Goal: Book appointment/travel/reservation

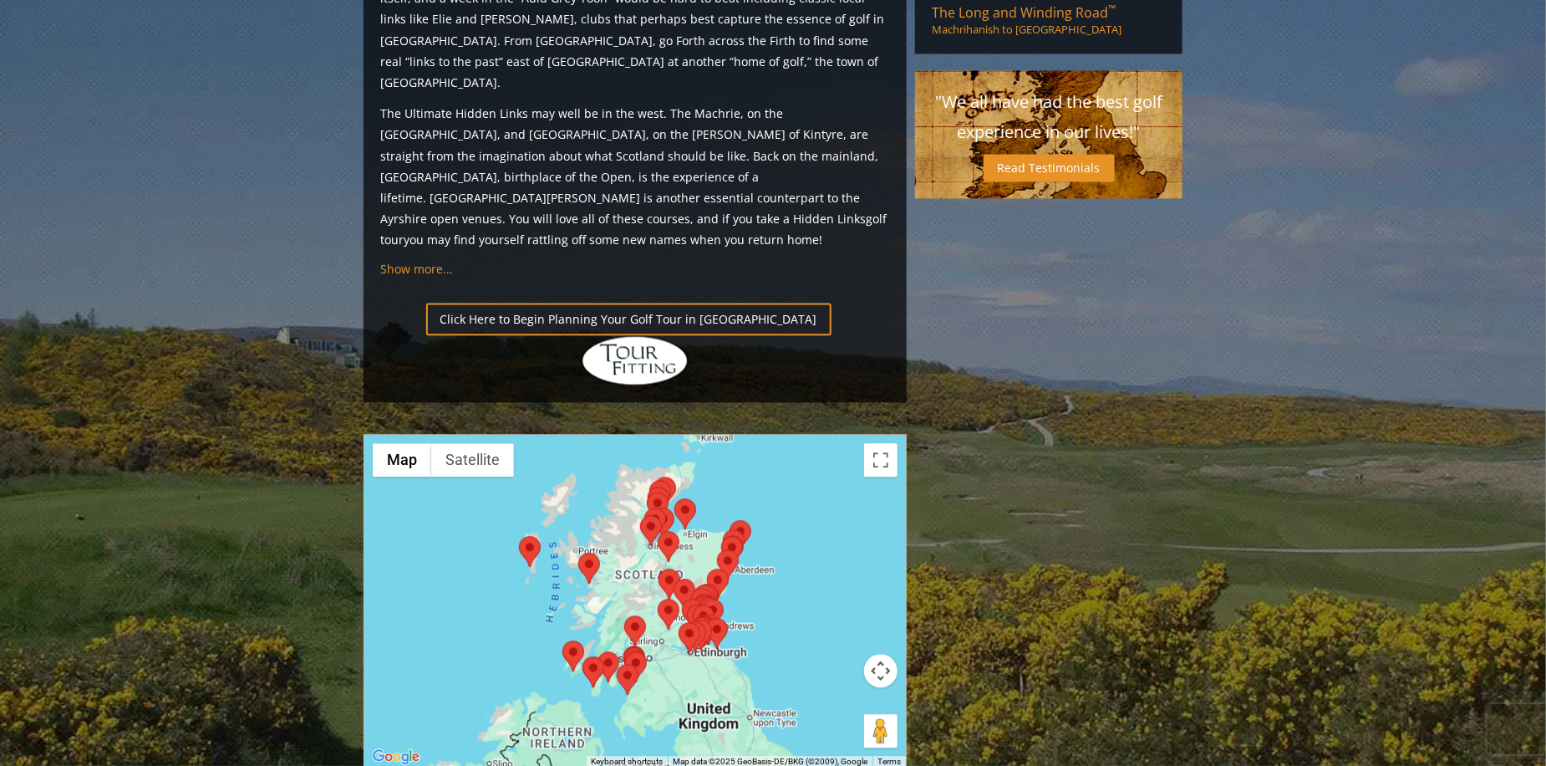
scroll to position [1672, 0]
click at [882, 653] on button "Map camera controls" at bounding box center [880, 669] width 33 height 33
click at [883, 653] on button "Map camera controls" at bounding box center [880, 669] width 33 height 33
click at [853, 611] on button "Zoom in" at bounding box center [838, 627] width 33 height 33
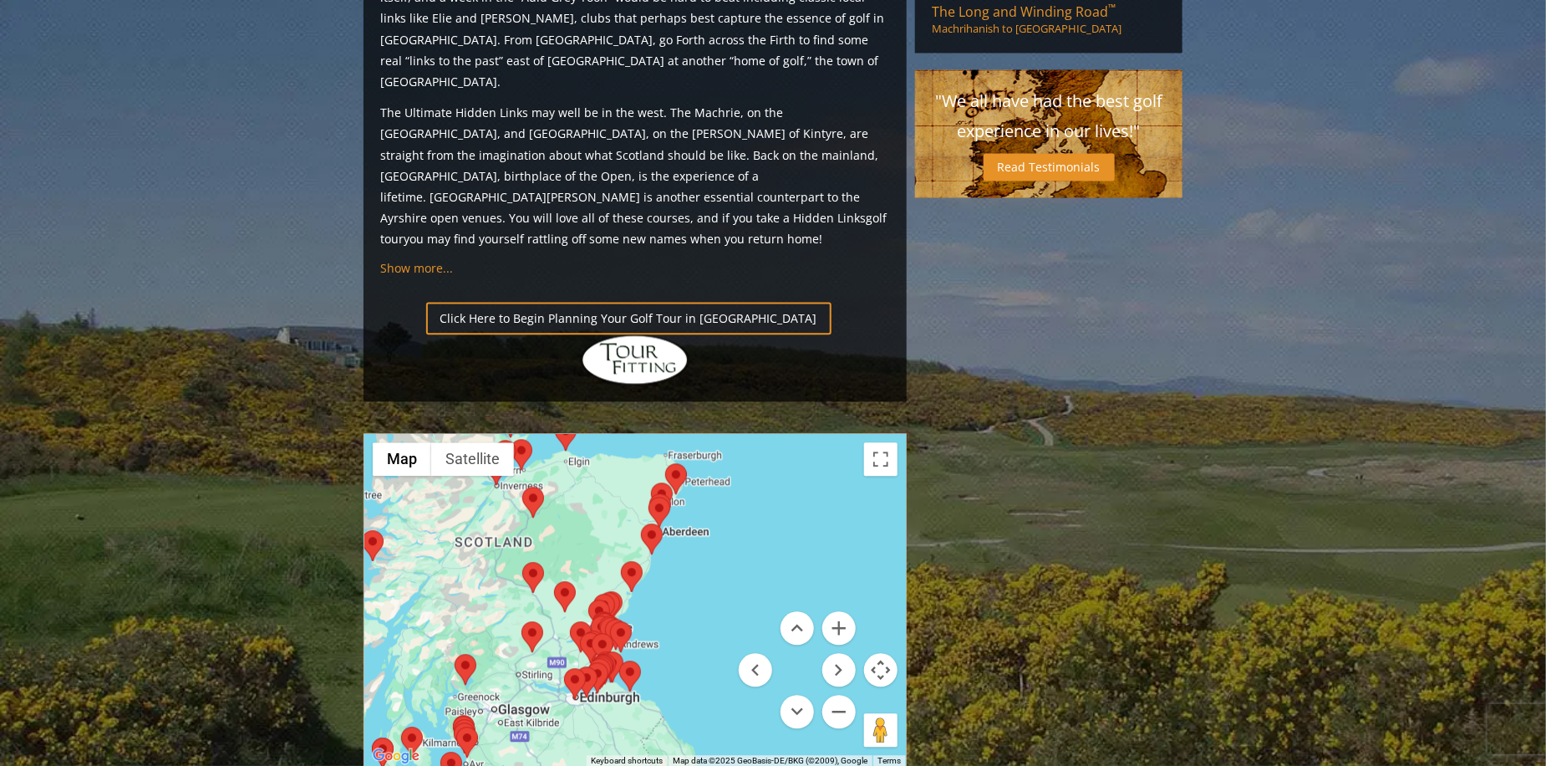
drag, startPoint x: 692, startPoint y: 460, endPoint x: 522, endPoint y: 456, distance: 169.7
click at [522, 456] on div at bounding box center [635, 600] width 542 height 333
click at [845, 611] on button "Zoom in" at bounding box center [838, 627] width 33 height 33
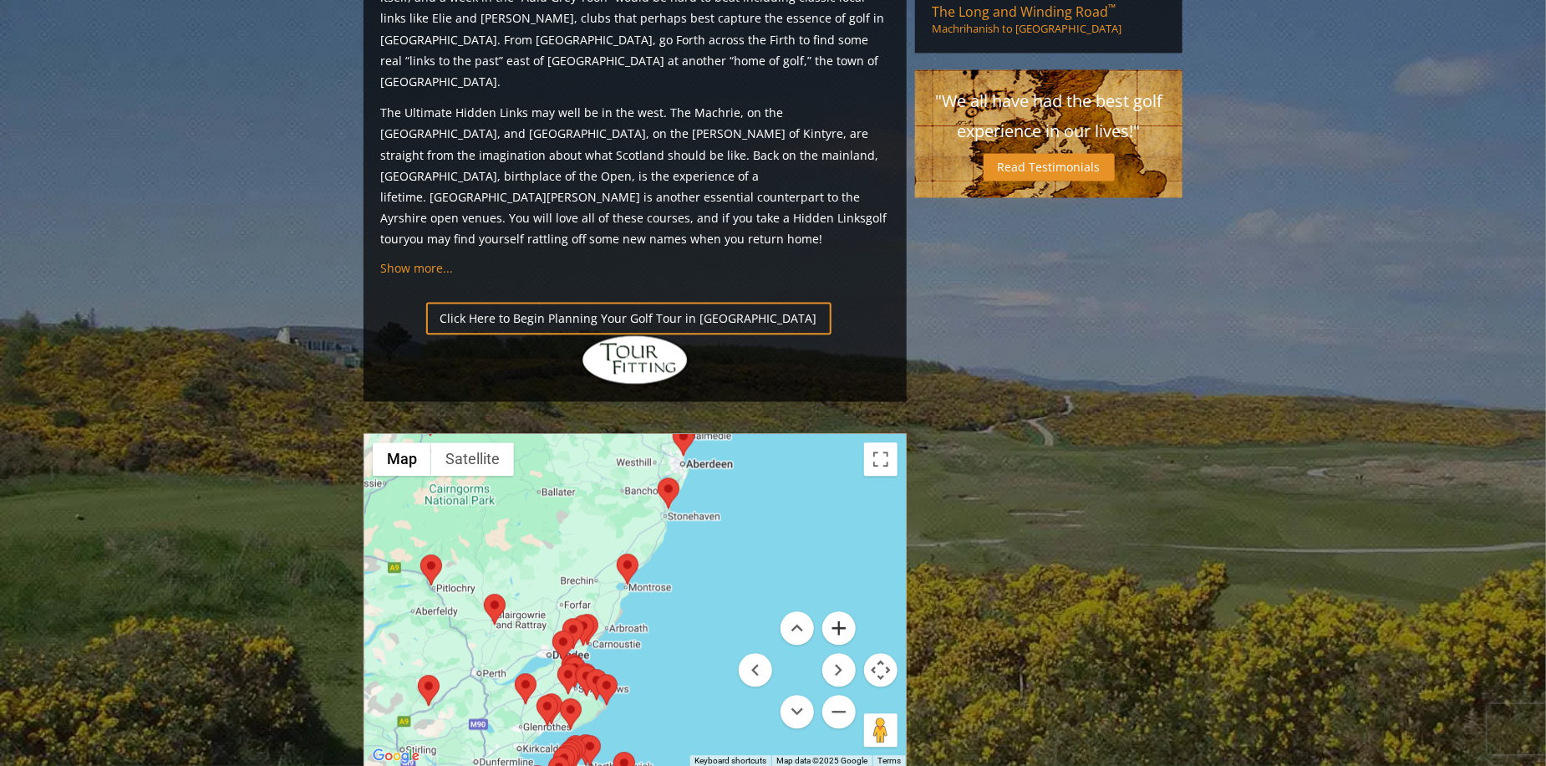
click at [845, 611] on button "Zoom in" at bounding box center [838, 627] width 33 height 33
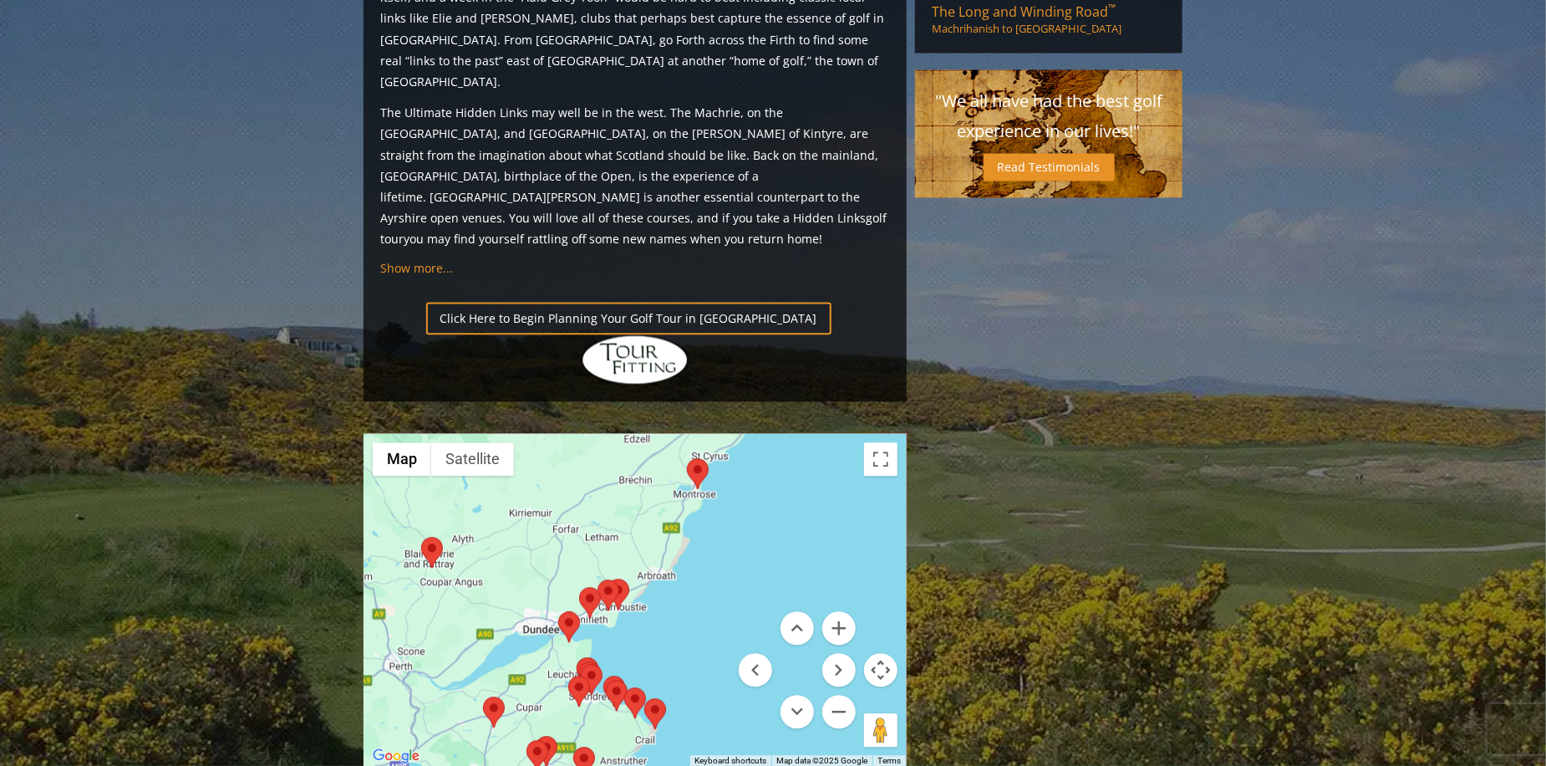
drag, startPoint x: 627, startPoint y: 567, endPoint x: 705, endPoint y: 483, distance: 114.1
click at [705, 483] on div at bounding box center [635, 600] width 542 height 333
click at [579, 587] on area at bounding box center [579, 587] width 0 height 0
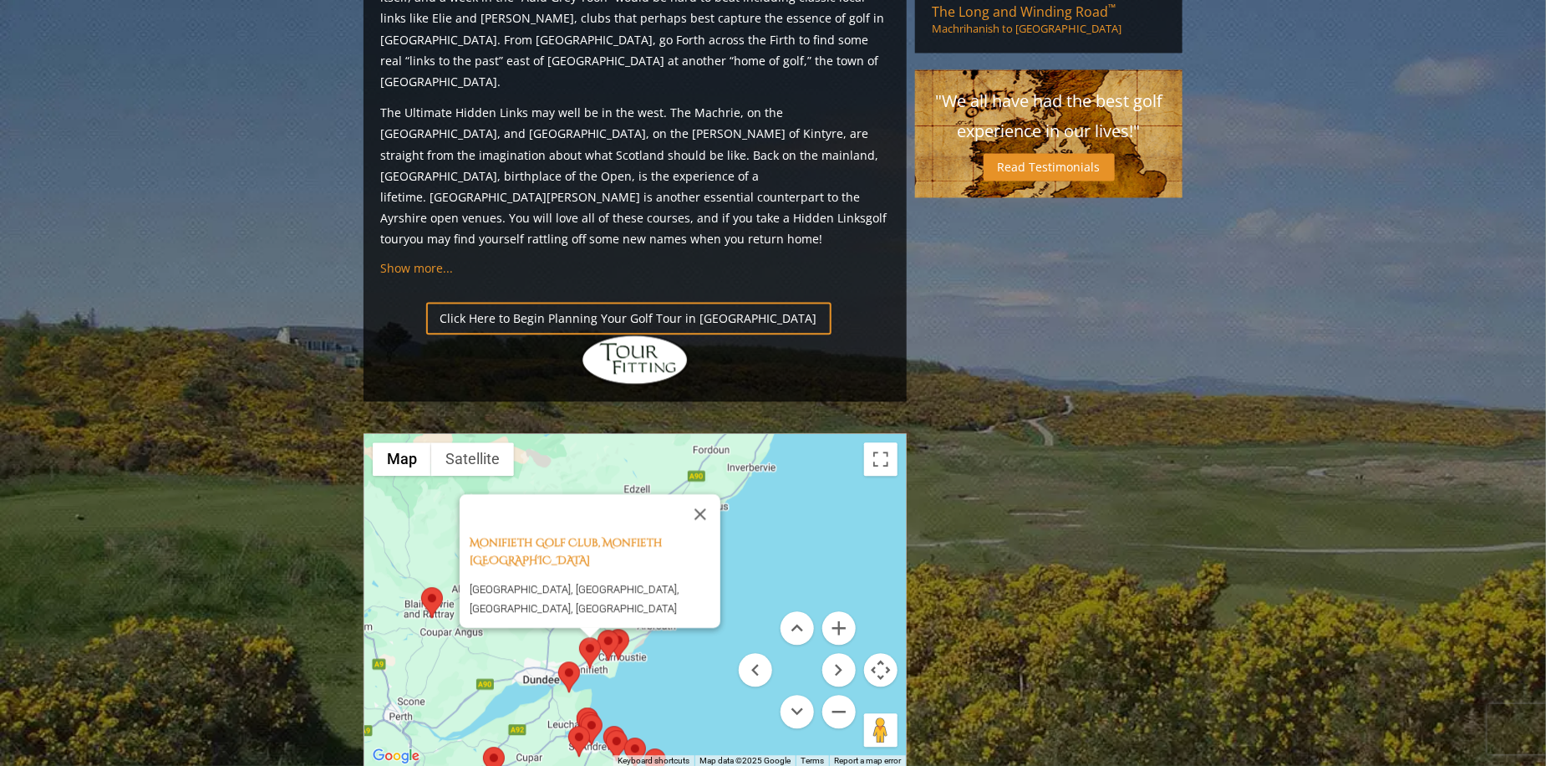
click at [598, 629] on area at bounding box center [598, 629] width 0 height 0
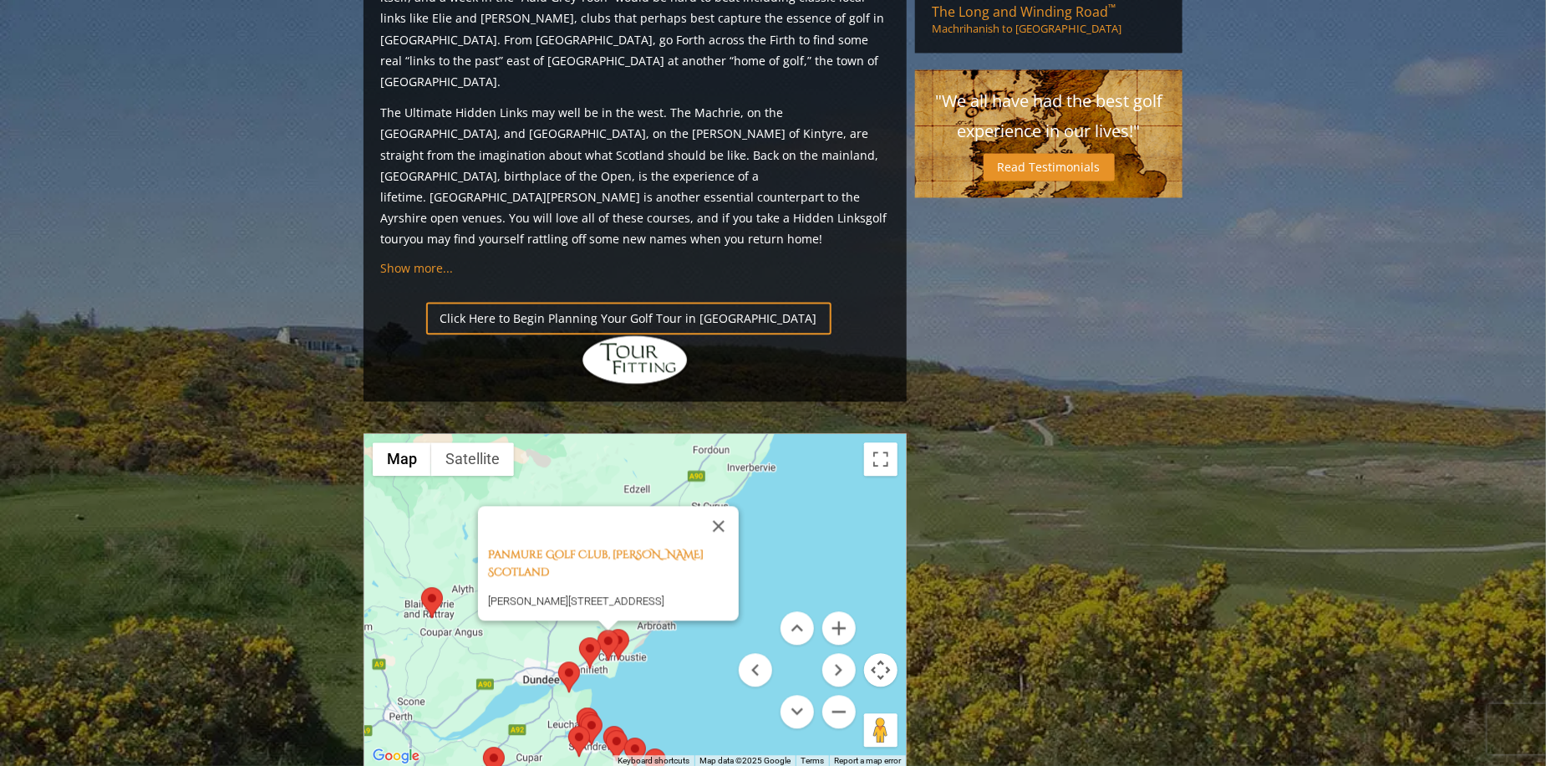
click at [630, 499] on div "Panmure Golf Club, [PERSON_NAME] Scotland [PERSON_NAME] DD7 7RT, [GEOGRAPHIC_DA…" at bounding box center [635, 600] width 542 height 333
click at [558, 661] on area at bounding box center [558, 661] width 0 height 0
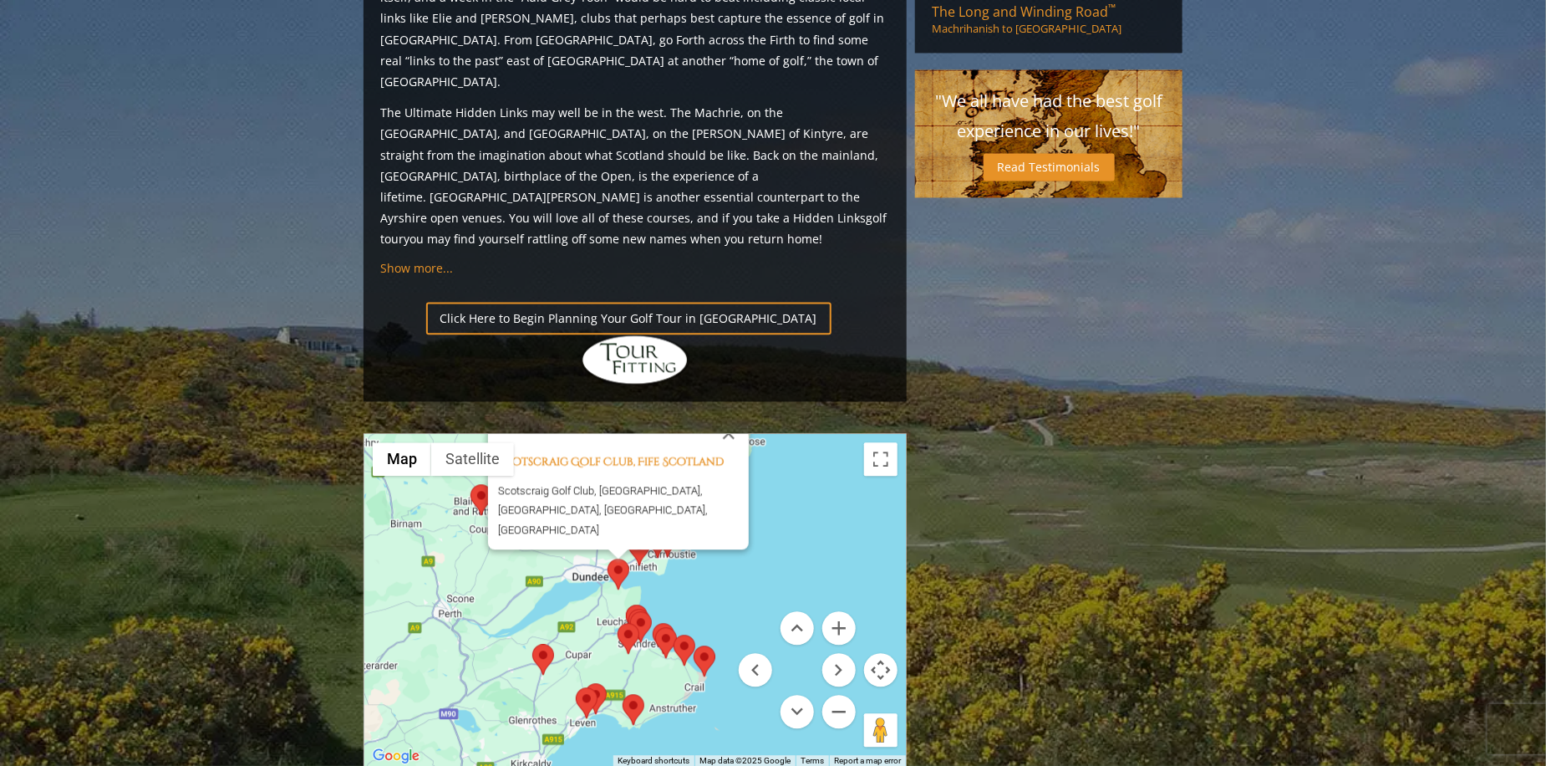
drag, startPoint x: 703, startPoint y: 574, endPoint x: 752, endPoint y: 467, distance: 117.8
click at [752, 467] on div "Scotscraig Golf Club, Fife Scotland Scotscraig Golf Club, [GEOGRAPHIC_DATA], [G…" at bounding box center [635, 600] width 542 height 333
click at [830, 611] on button "Zoom in" at bounding box center [838, 627] width 33 height 33
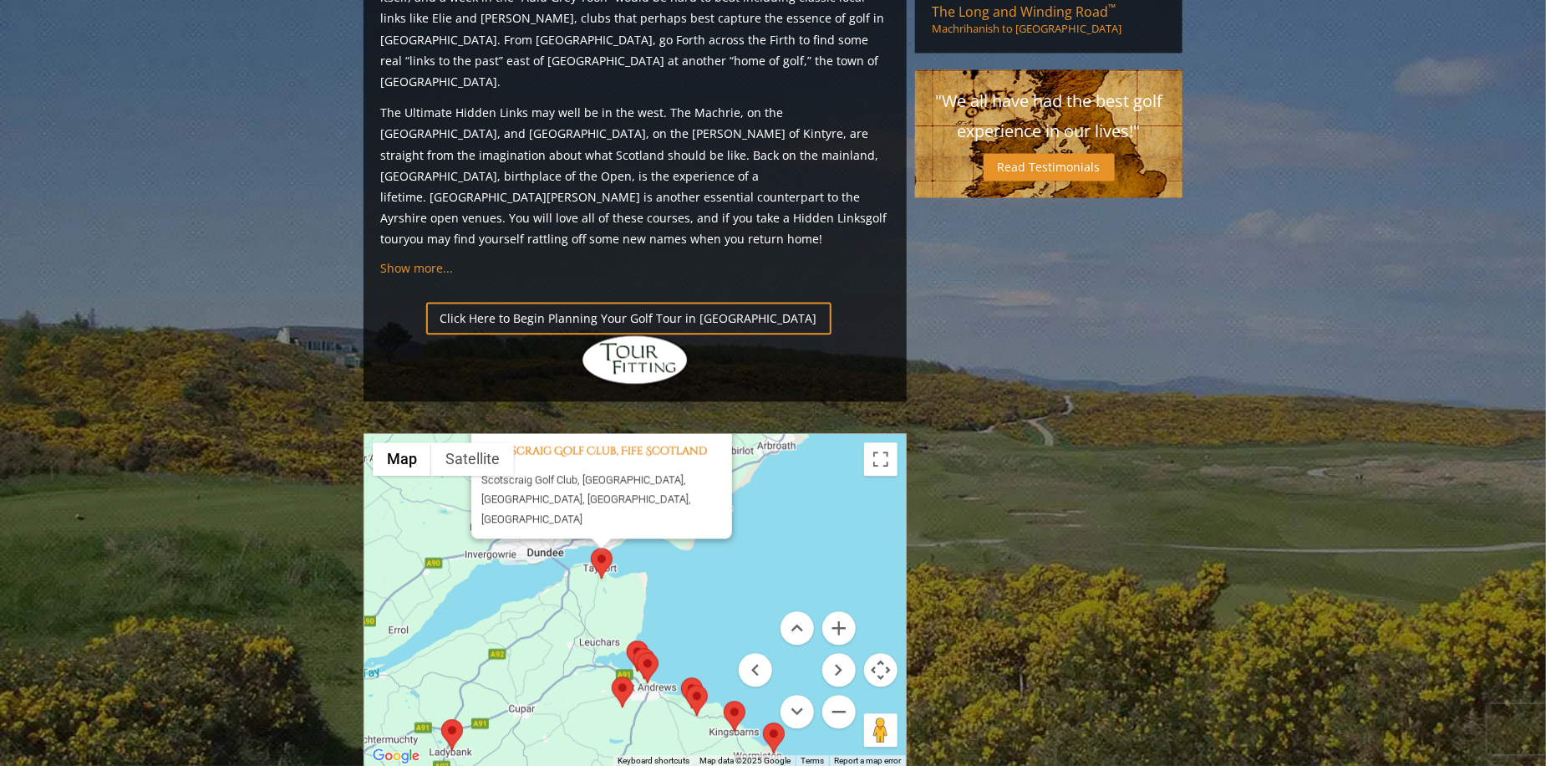
click at [612, 676] on area at bounding box center [612, 676] width 0 height 0
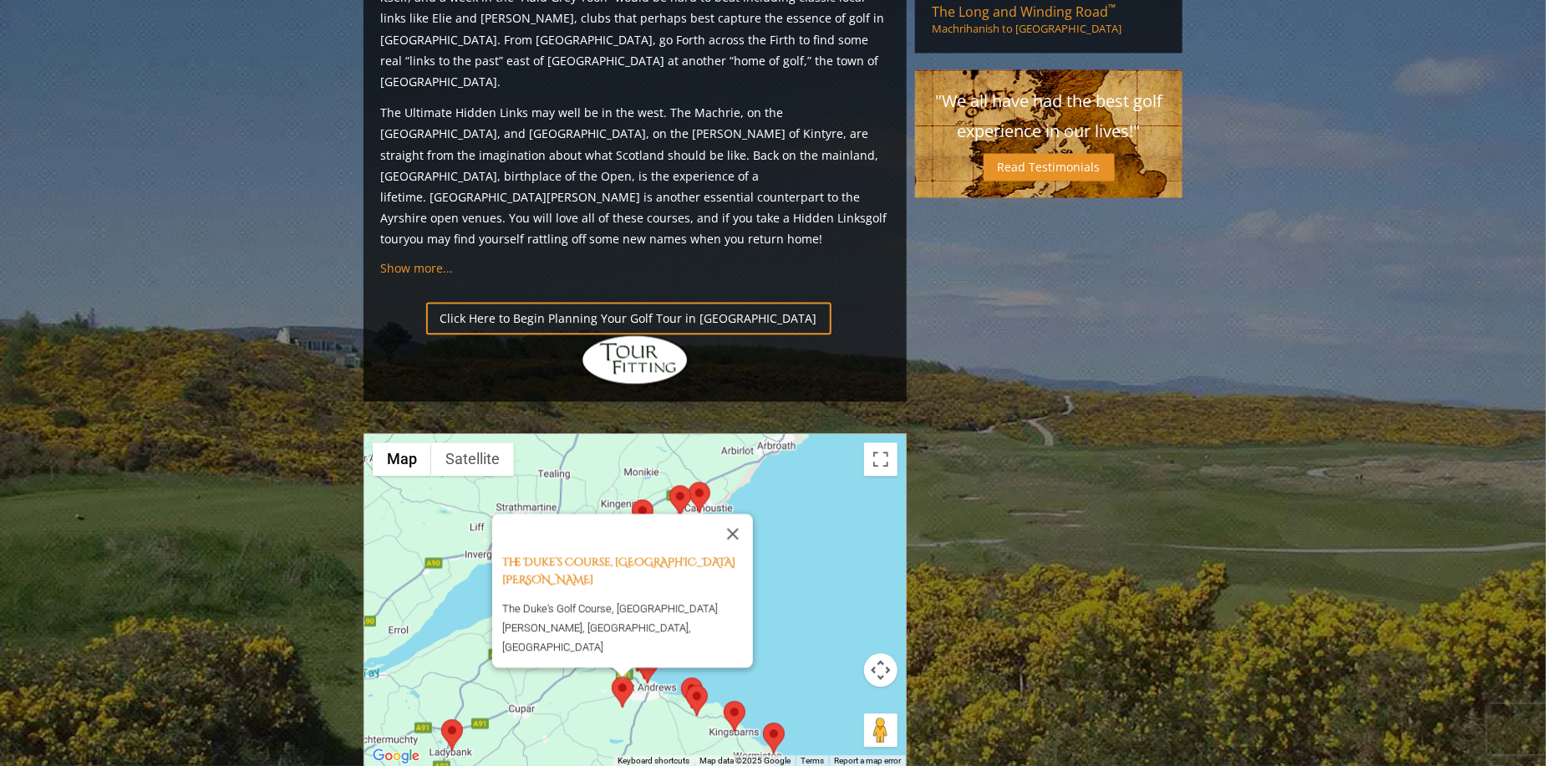
click at [551, 549] on div "The Duke’s Course, [GEOGRAPHIC_DATA][PERSON_NAME] [GEOGRAPHIC_DATA] The [GEOGRA…" at bounding box center [635, 600] width 542 height 333
click at [681, 677] on area at bounding box center [681, 677] width 0 height 0
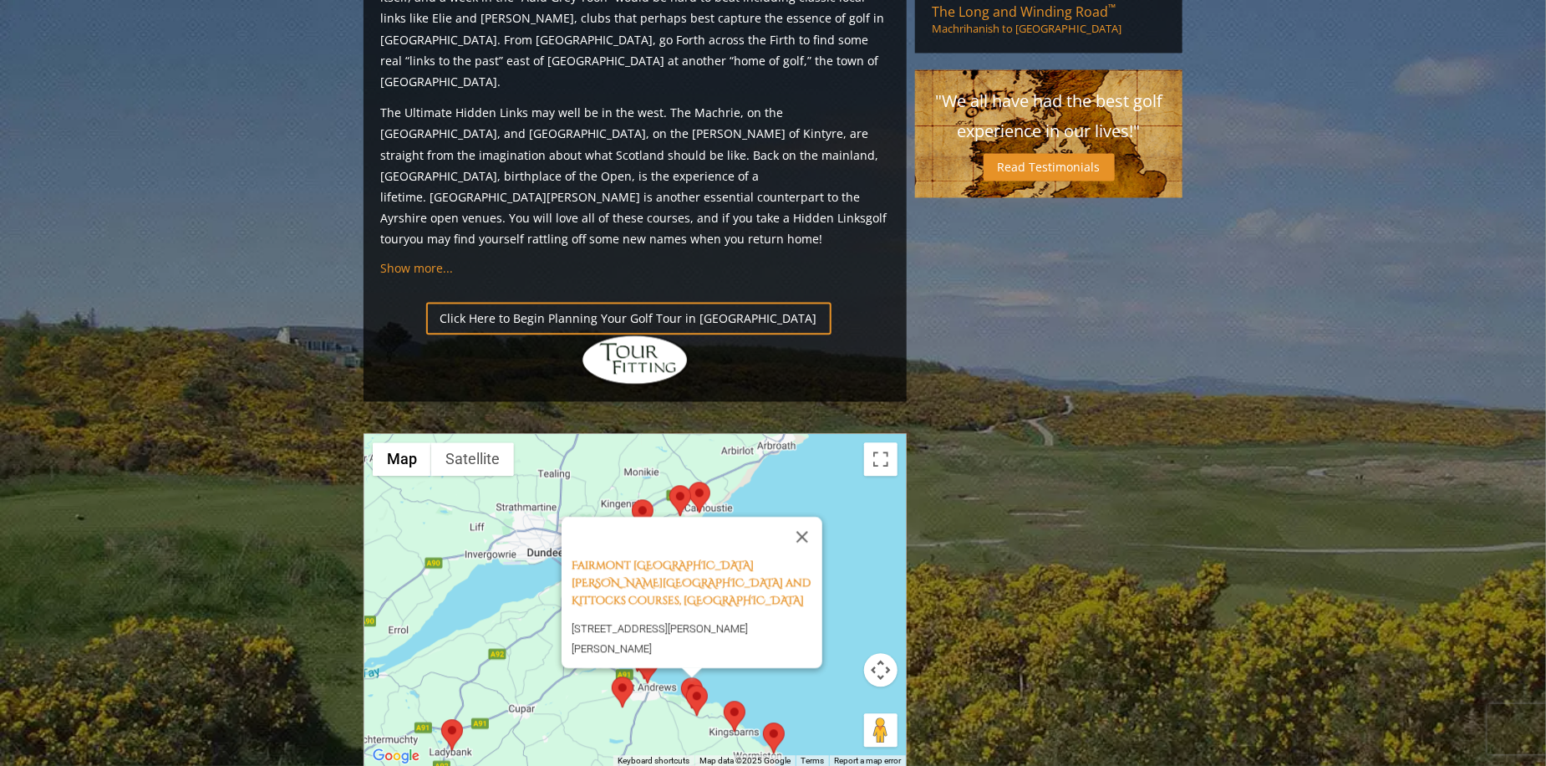
click at [686, 685] on area at bounding box center [686, 685] width 0 height 0
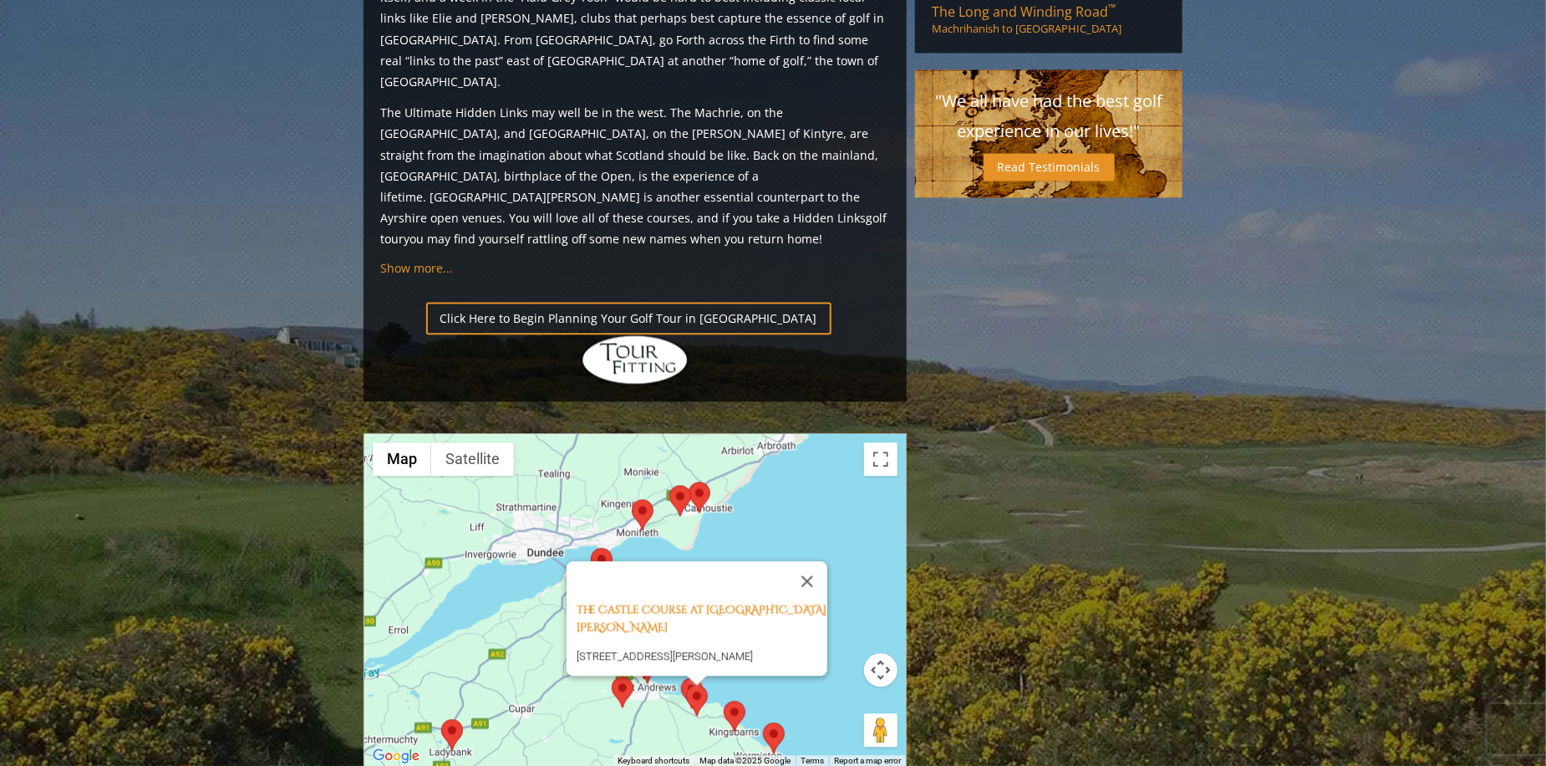
click at [724, 700] on area at bounding box center [724, 700] width 0 height 0
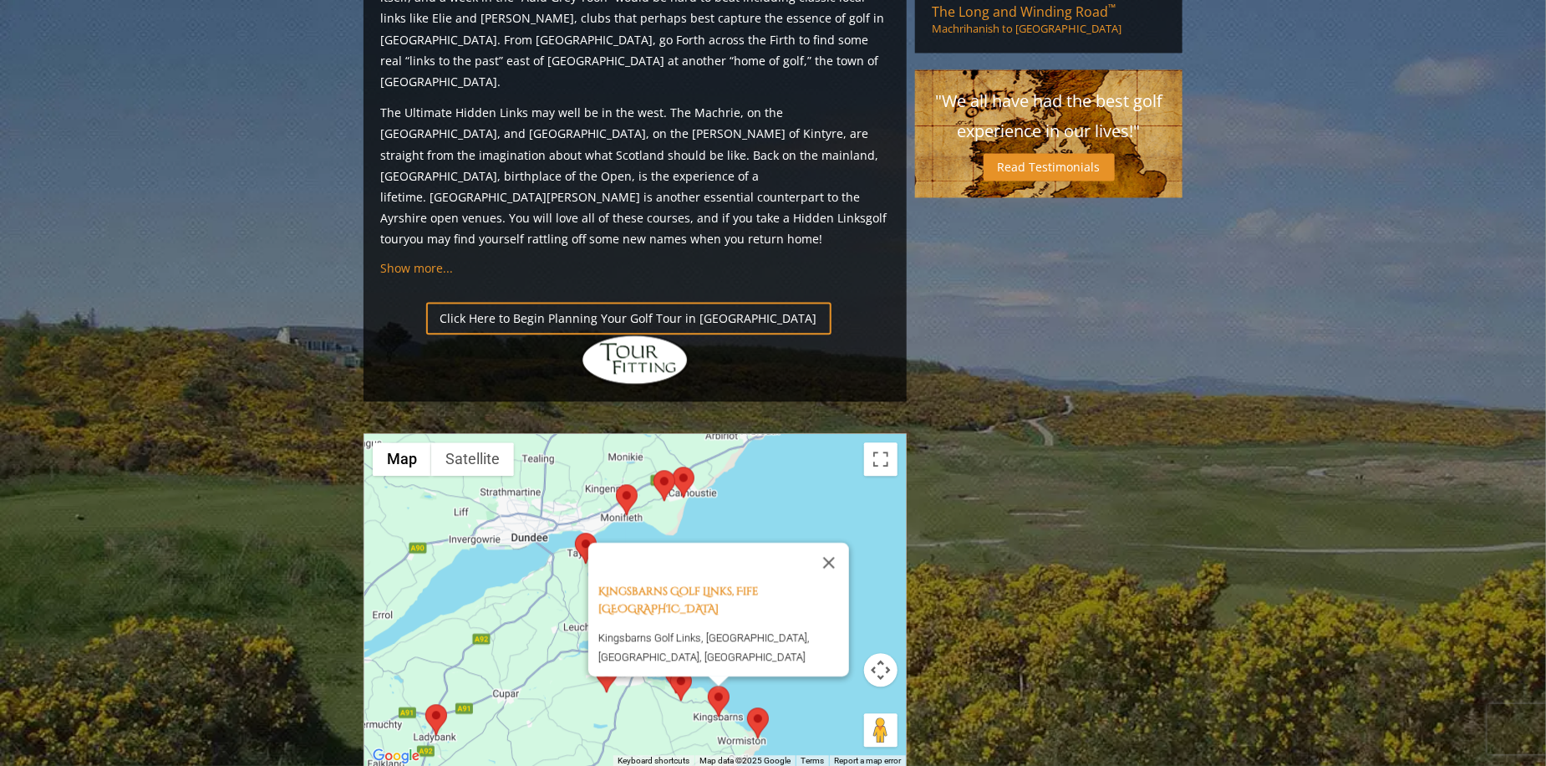
click at [747, 707] on area at bounding box center [747, 707] width 0 height 0
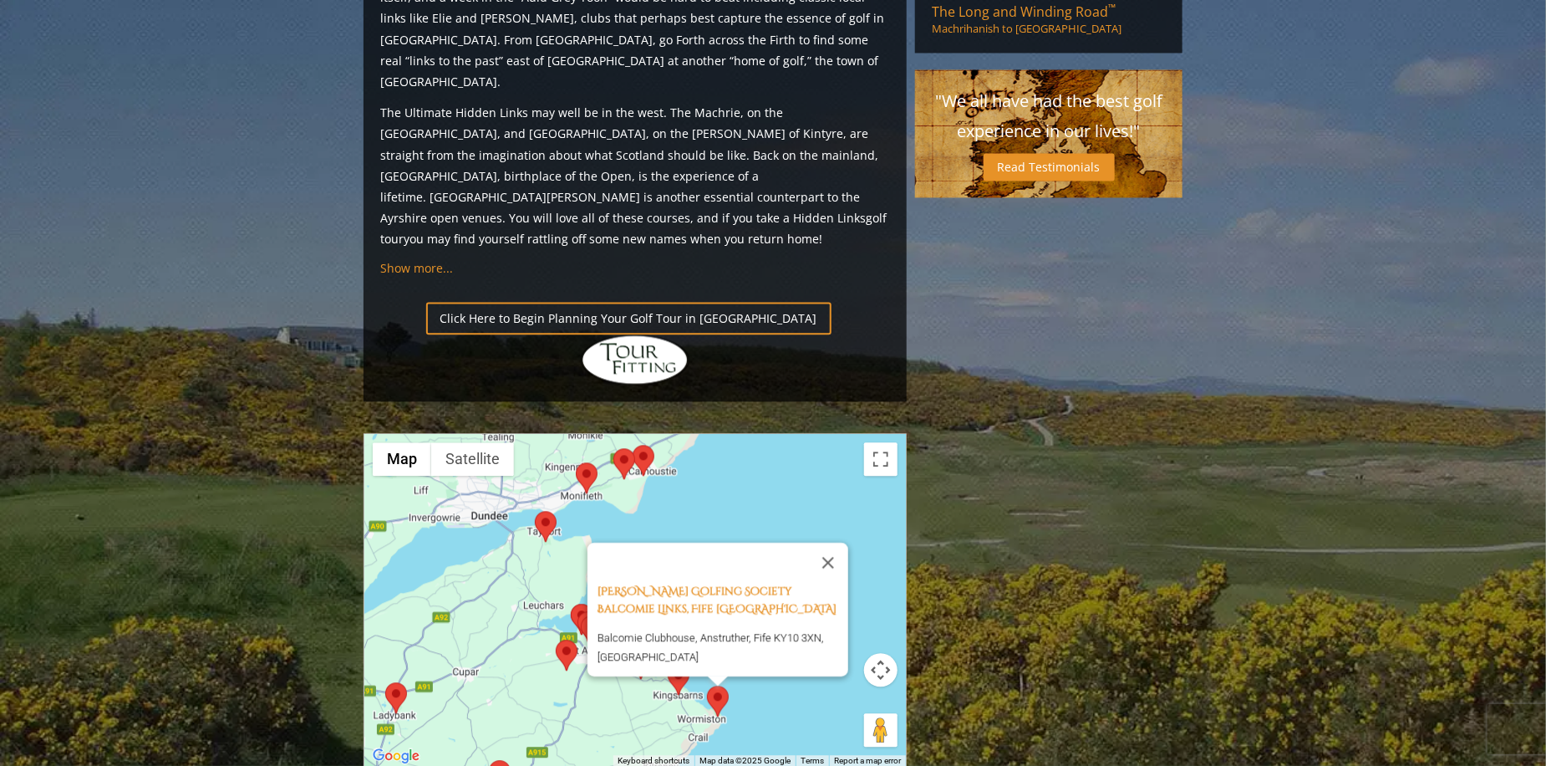
click at [385, 682] on area at bounding box center [385, 682] width 0 height 0
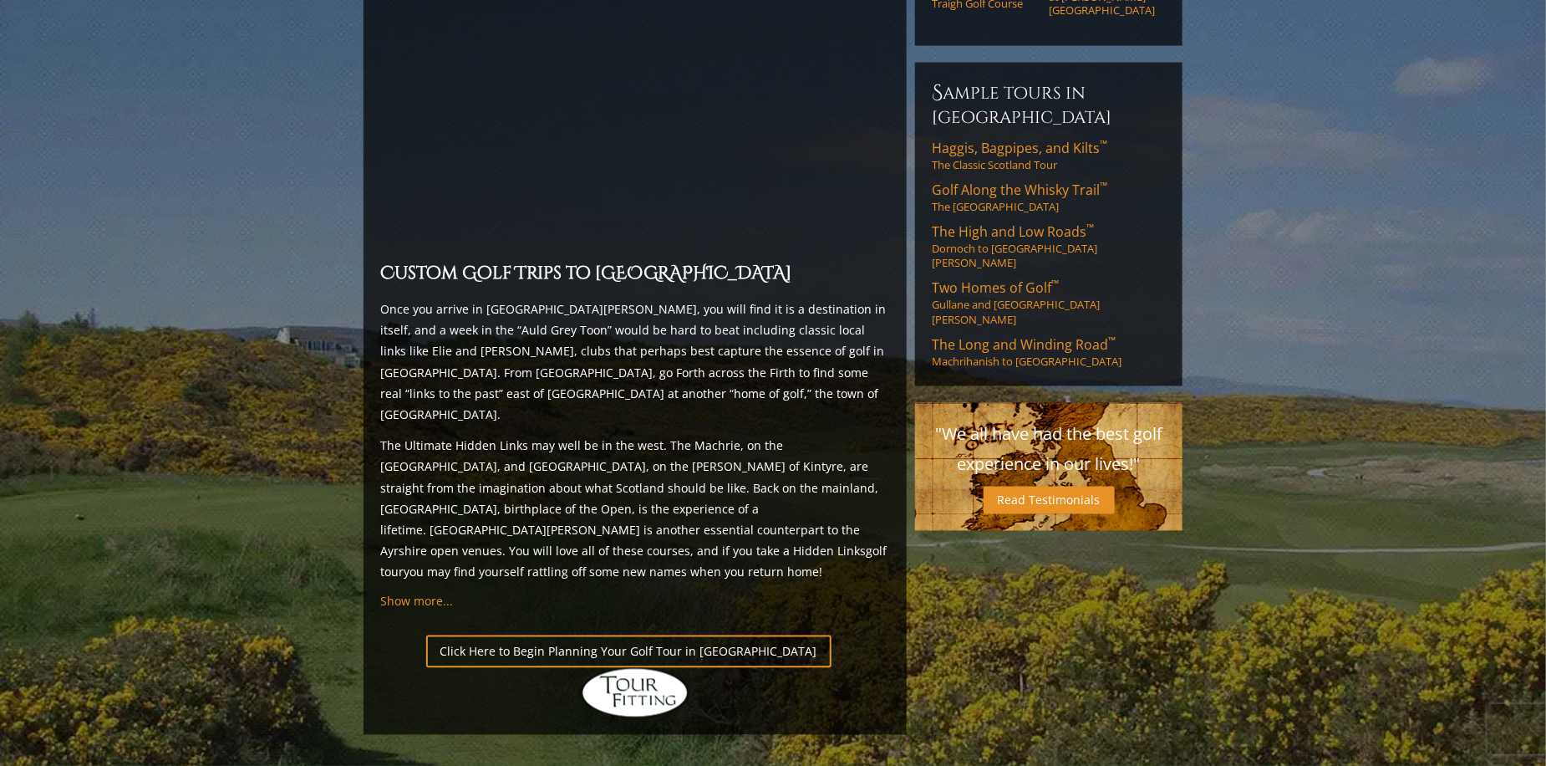
scroll to position [1337, 0]
